Goal: Find specific page/section: Find specific page/section

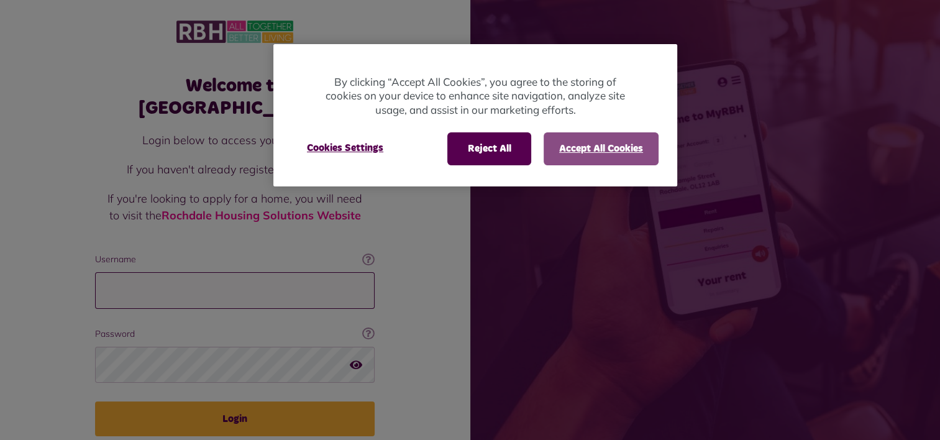
type input "**********"
click at [575, 144] on button "Accept All Cookies" at bounding box center [601, 148] width 115 height 32
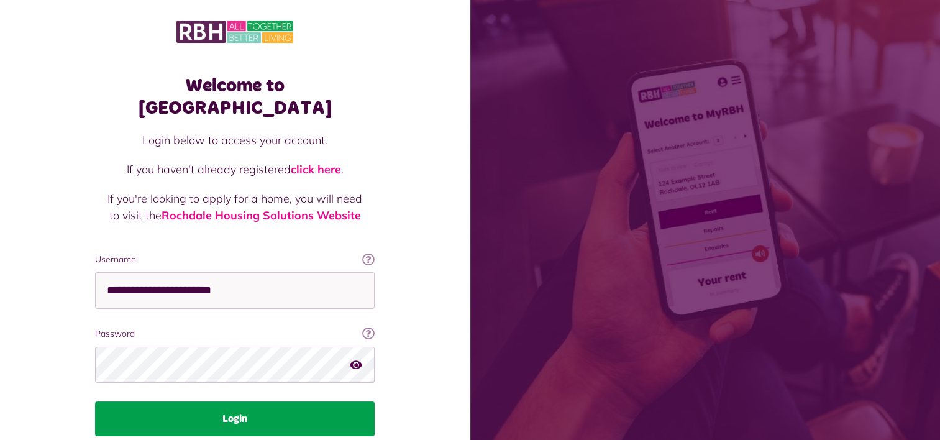
click at [239, 401] on button "Login" at bounding box center [235, 418] width 280 height 35
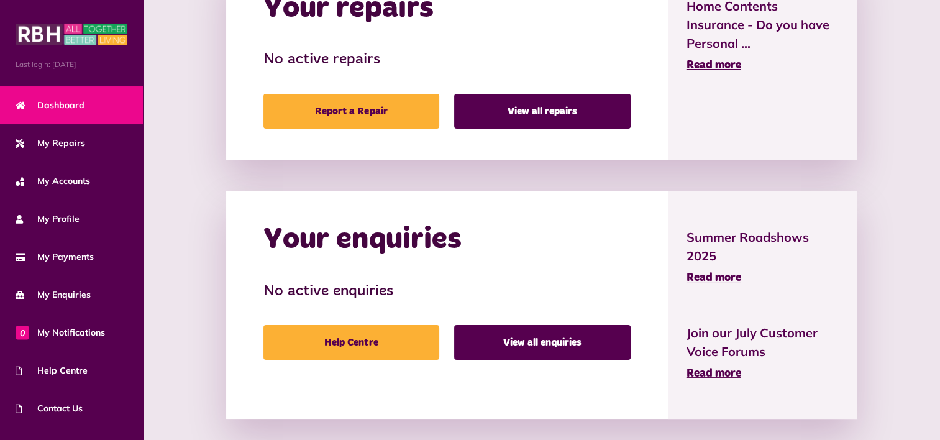
scroll to position [708, 0]
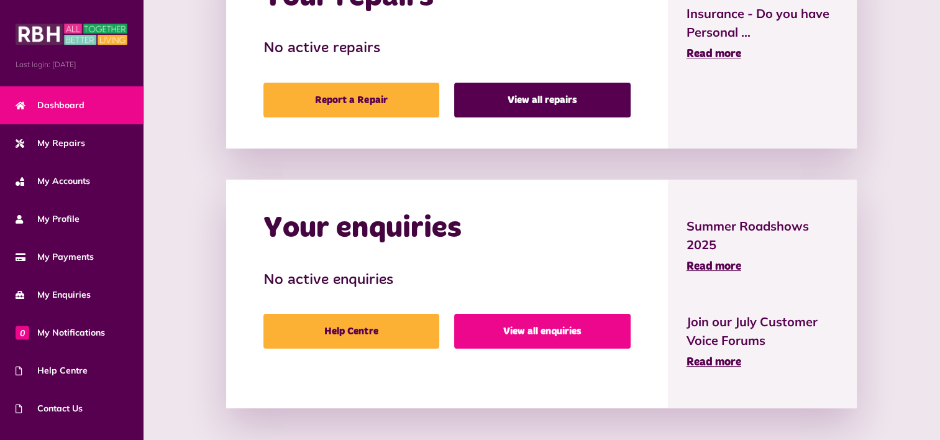
click at [554, 333] on link "View all enquiries" at bounding box center [542, 331] width 177 height 35
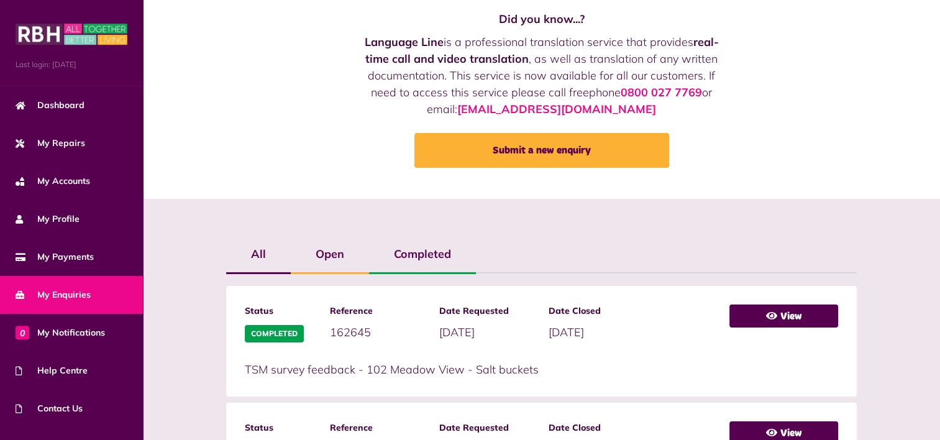
scroll to position [65, 0]
